Goal: Information Seeking & Learning: Learn about a topic

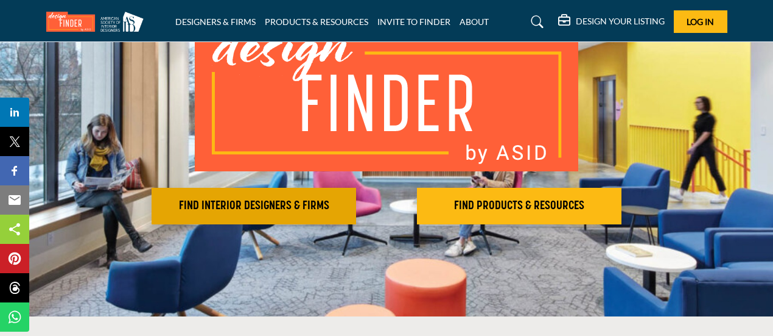
click at [261, 201] on h2 "FIND INTERIOR DESIGNERS & FIRMS" at bounding box center [253, 206] width 197 height 15
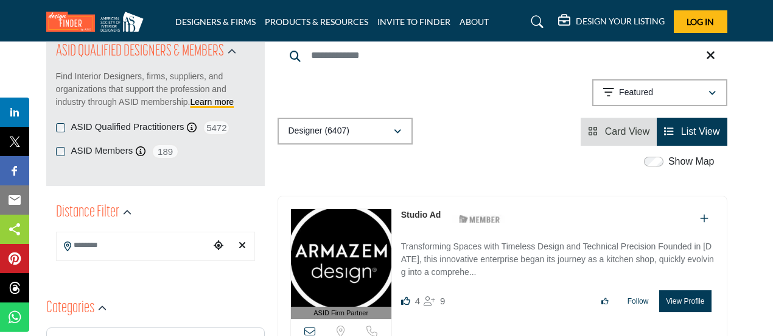
scroll to position [122, 0]
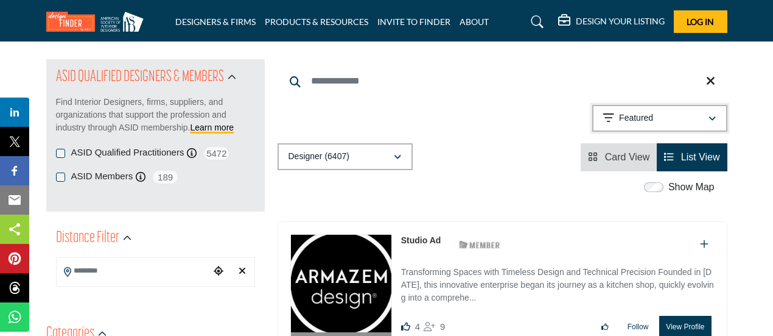
click at [643, 119] on p "Featured" at bounding box center [636, 118] width 34 height 12
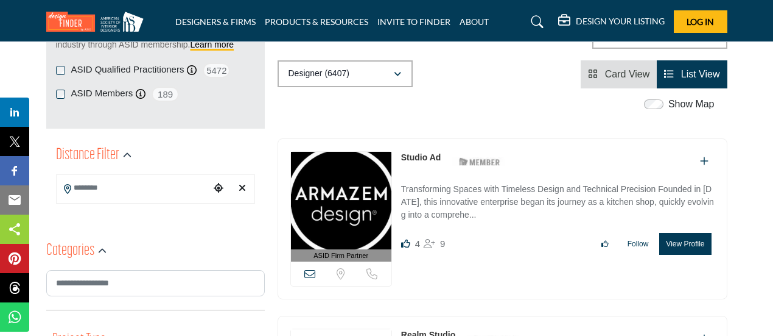
scroll to position [244, 0]
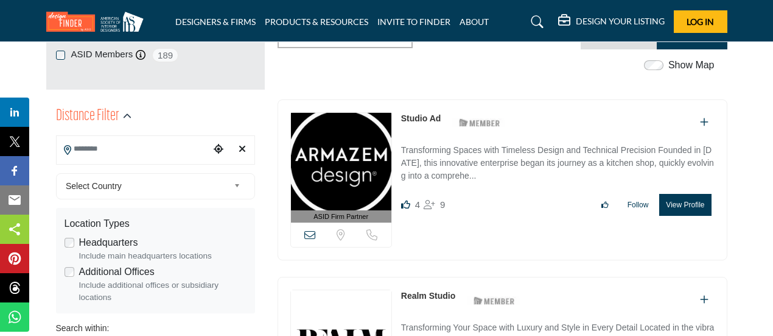
click at [107, 149] on input "Search Location" at bounding box center [133, 149] width 153 height 24
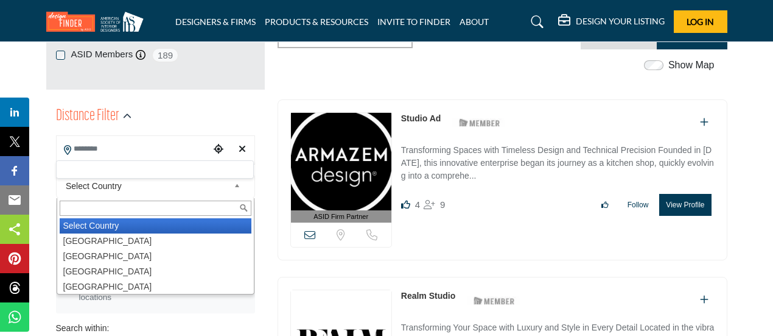
click at [212, 187] on span "Select Country" at bounding box center [147, 185] width 163 height 15
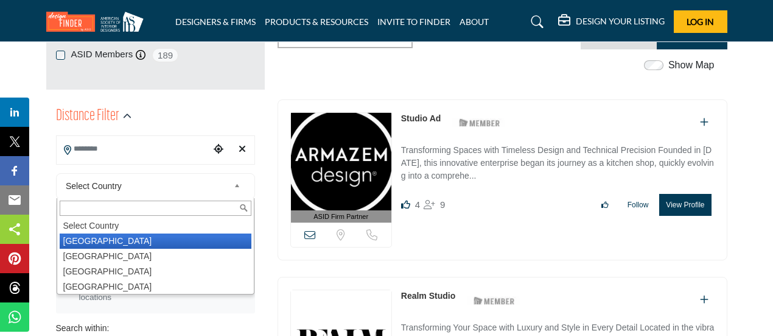
click at [92, 243] on li "United States" at bounding box center [156, 240] width 192 height 15
type input "***"
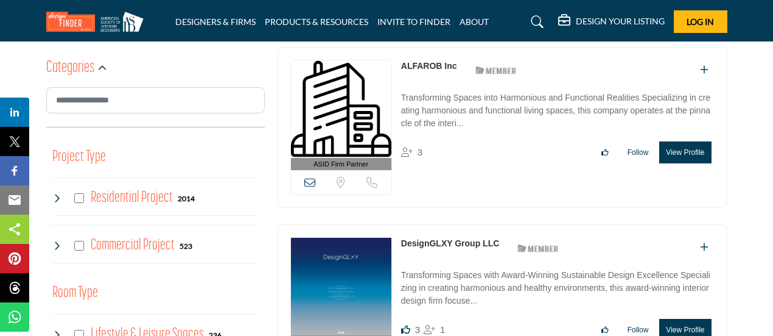
scroll to position [670, 0]
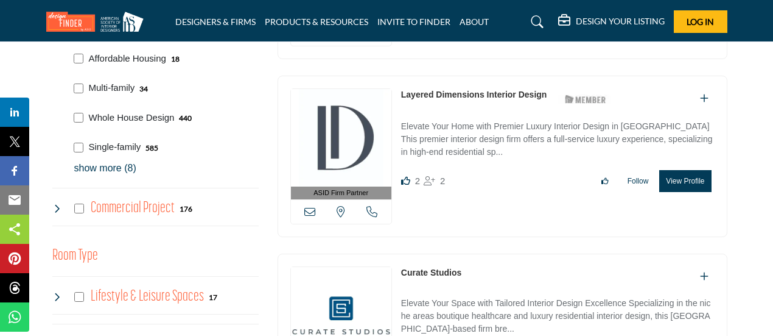
scroll to position [792, 0]
